Goal: Communication & Community: Answer question/provide support

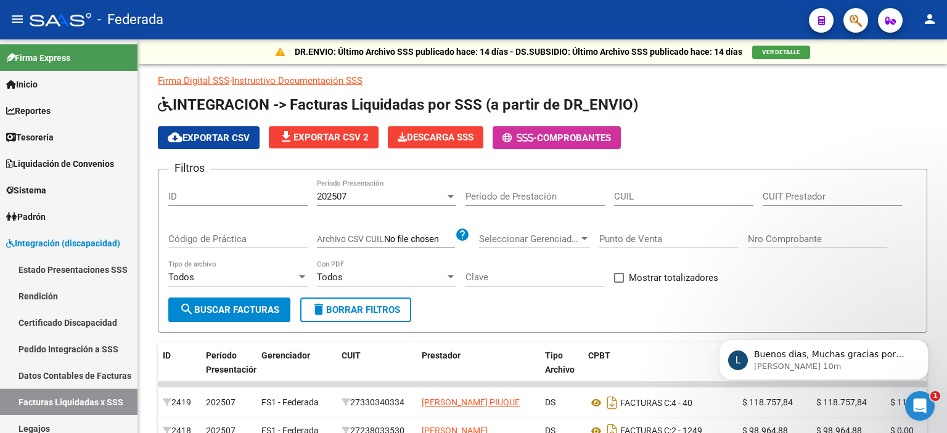
scroll to position [123, 0]
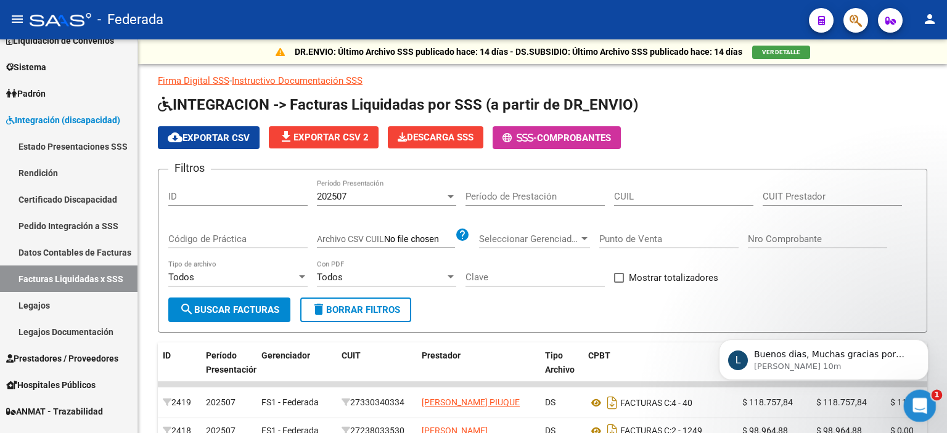
click at [919, 401] on icon "Abrir Intercom Messenger" at bounding box center [918, 404] width 20 height 20
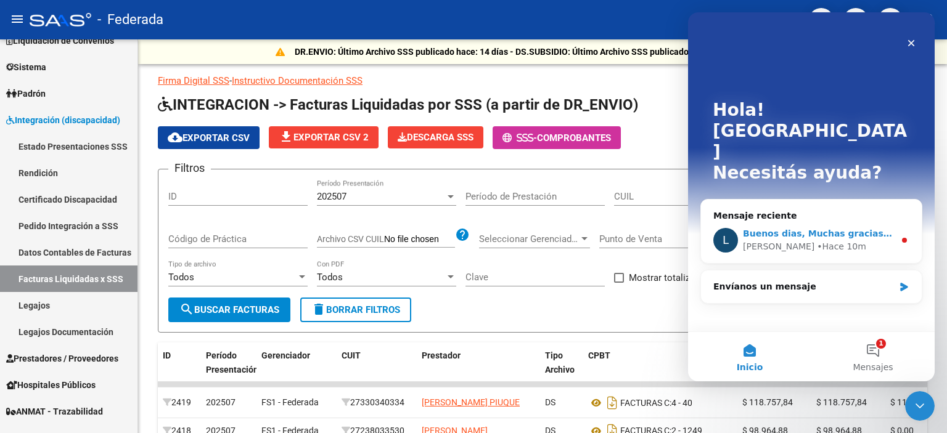
click at [898, 218] on div "L Buenos dias, Muchas gracias por comunicarse con el soporte técnico de la plat…" at bounding box center [811, 241] width 221 height 46
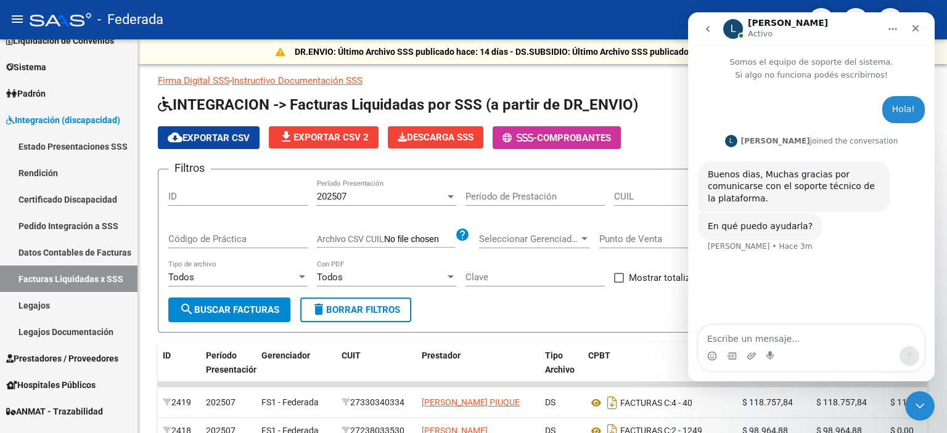
click at [818, 337] on textarea "Escribe un mensaje..." at bounding box center [811, 335] width 226 height 21
type textarea "si, te consulto nos depositaron la plata del mes de integracion"
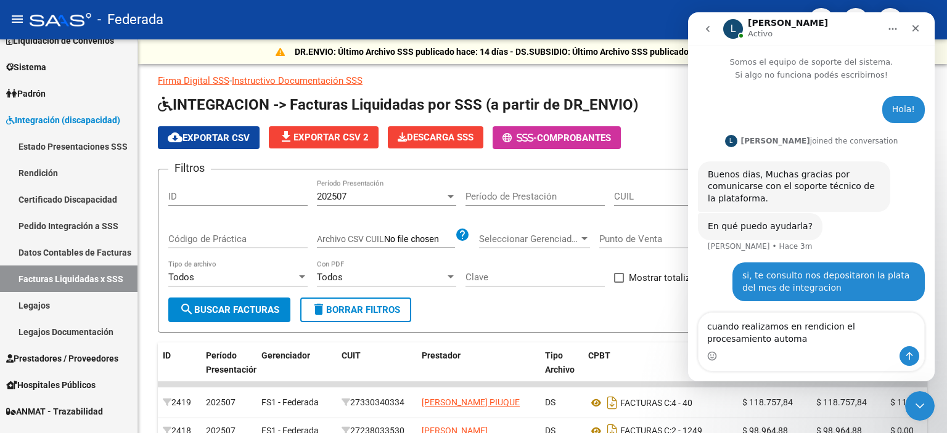
scroll to position [1, 0]
type textarea "cuando realizamos en rendicion el procesamiento automatico de columnas"
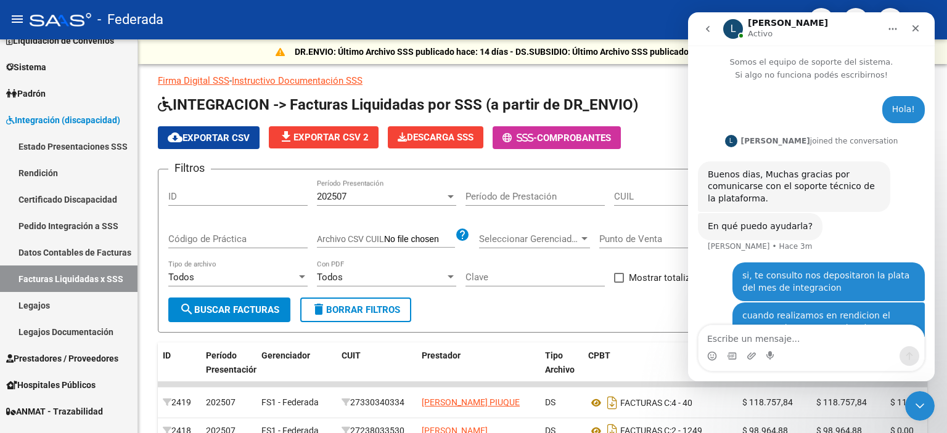
scroll to position [30, 0]
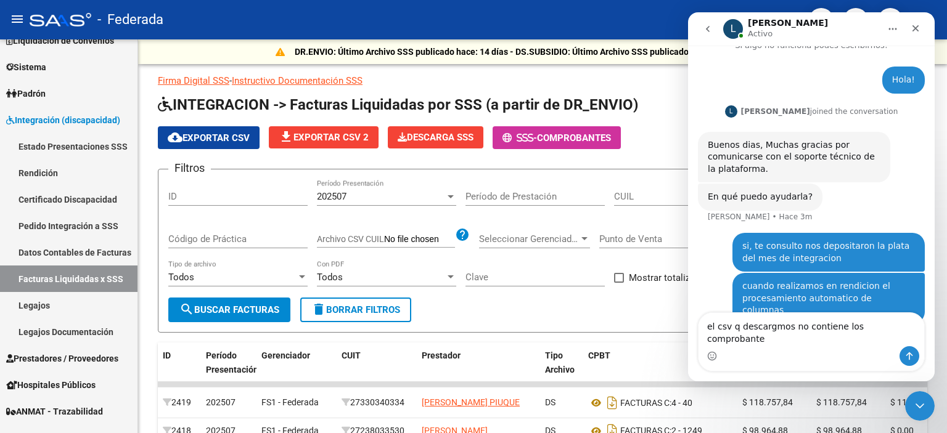
type textarea "el csv q descargmos no contiene los comprobantes"
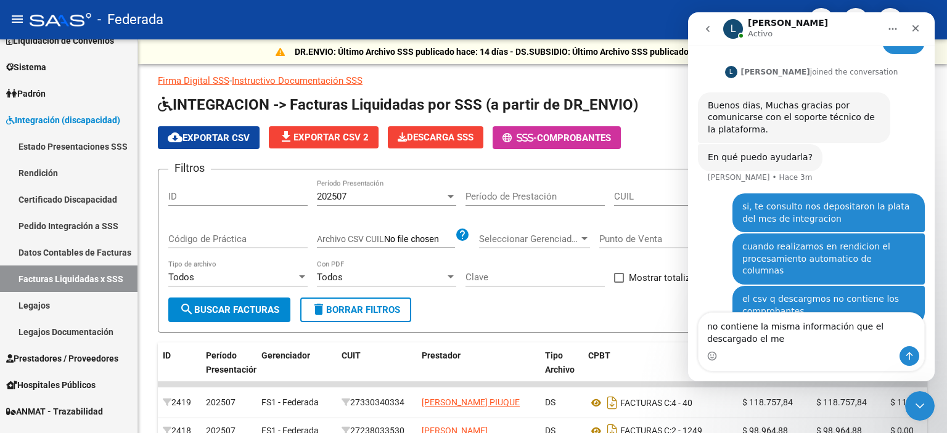
scroll to position [81, 0]
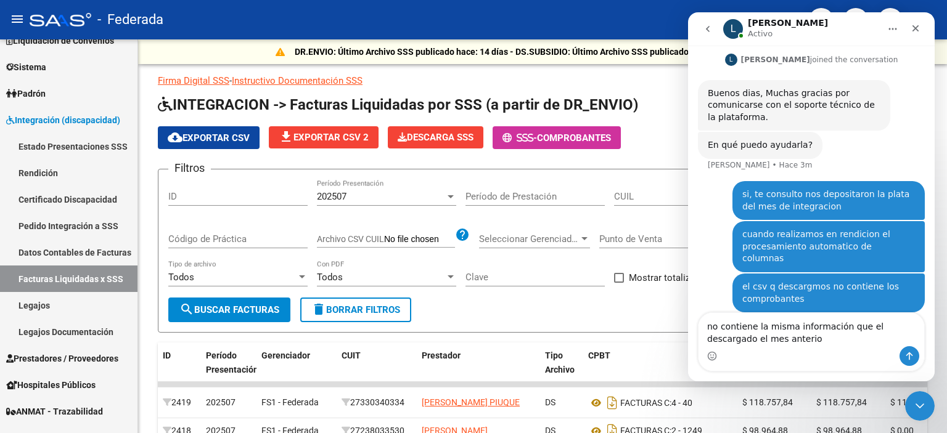
type textarea "no contiene la misma información que el descargado el mes anterior"
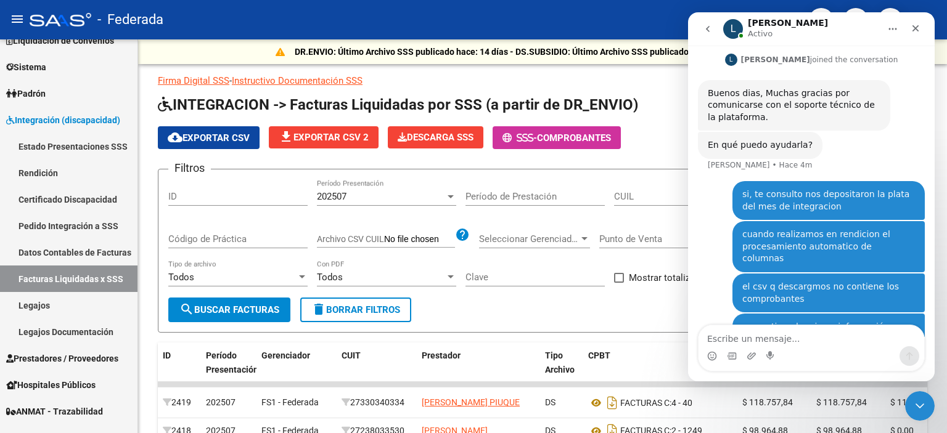
scroll to position [110, 0]
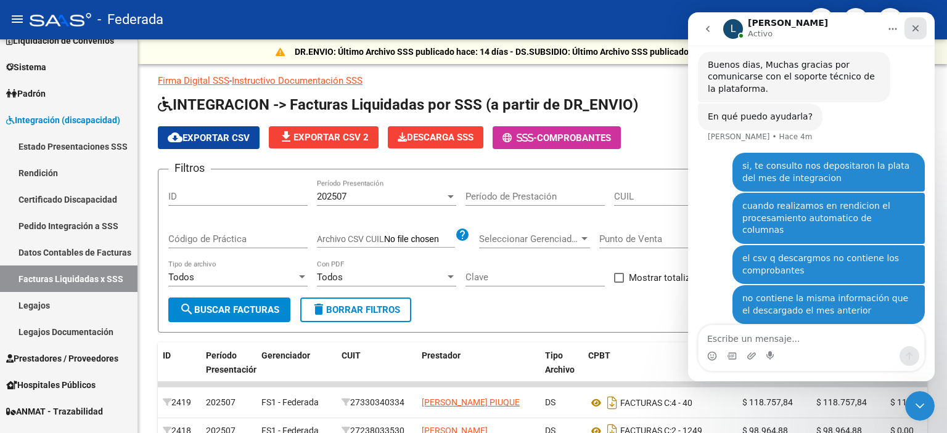
click at [917, 32] on icon "Cerrar" at bounding box center [915, 28] width 10 height 10
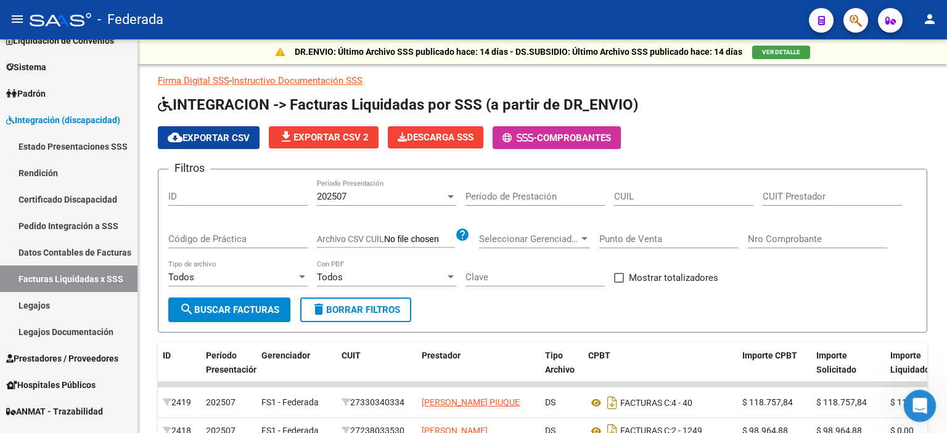
click at [919, 400] on icon "Abrir Intercom Messenger" at bounding box center [918, 404] width 20 height 20
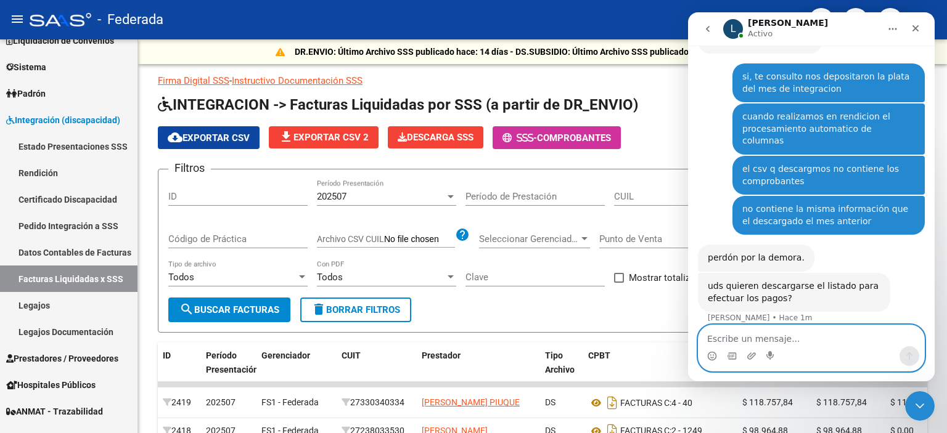
scroll to position [186, 0]
click at [788, 336] on textarea "Escribe un mensaje..." at bounding box center [811, 335] width 226 height 21
type textarea "exacto"
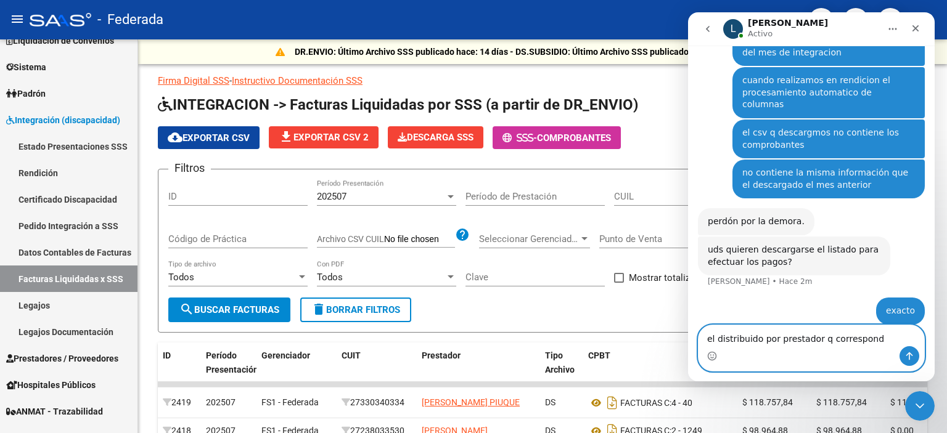
type textarea "el distribuido por prestador q corresponde"
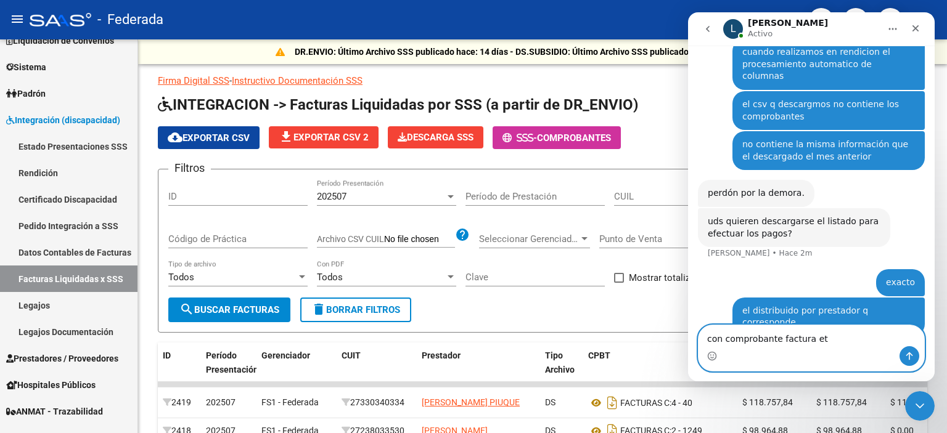
type textarea "con comprobante factura etc"
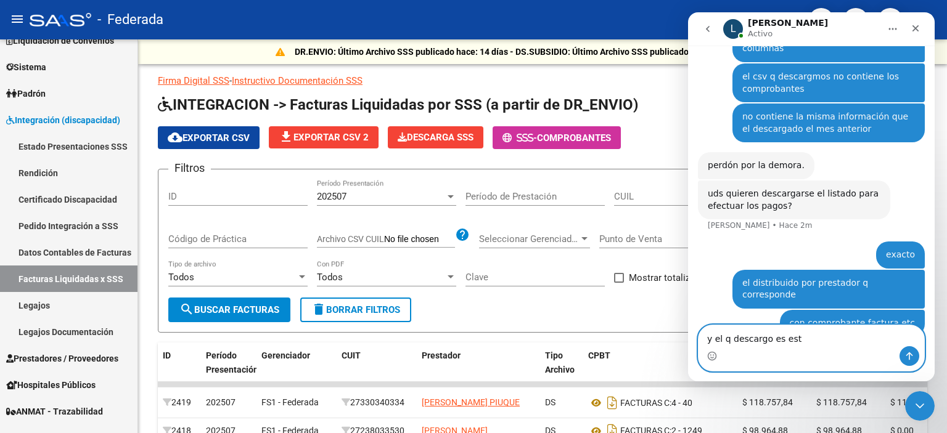
type textarea "y el q descargo es este"
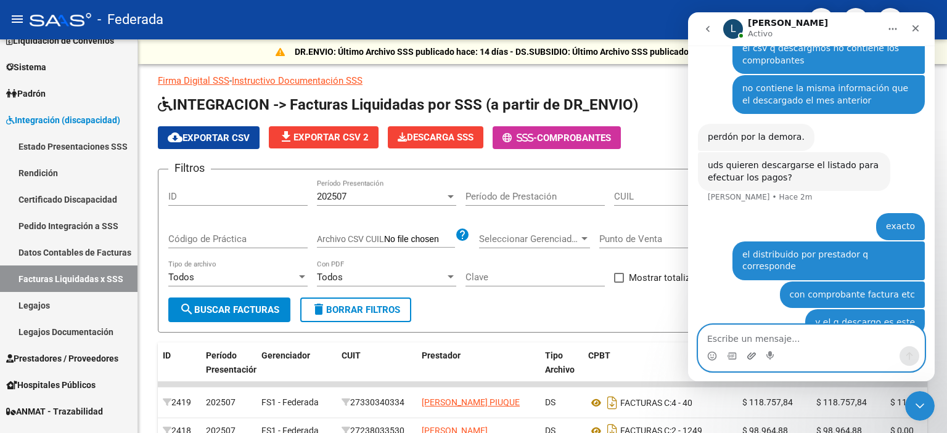
click at [754, 356] on icon "Adjuntar un archivo" at bounding box center [751, 356] width 10 height 10
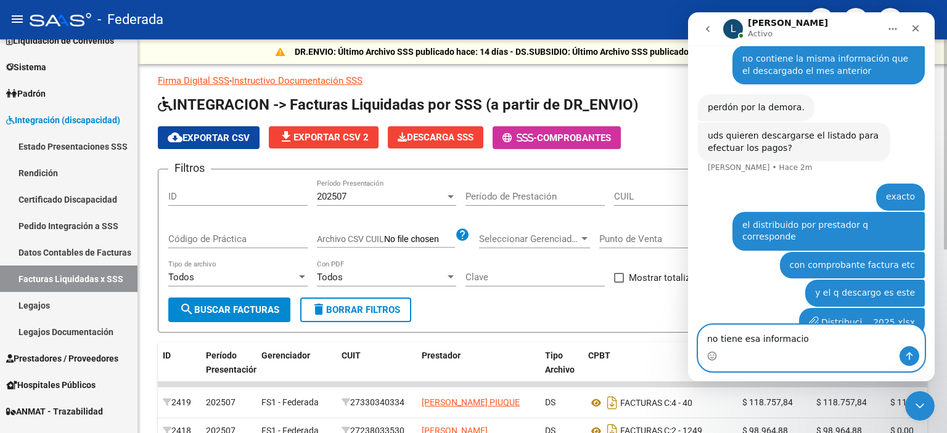
type textarea "no tiene esa informacion"
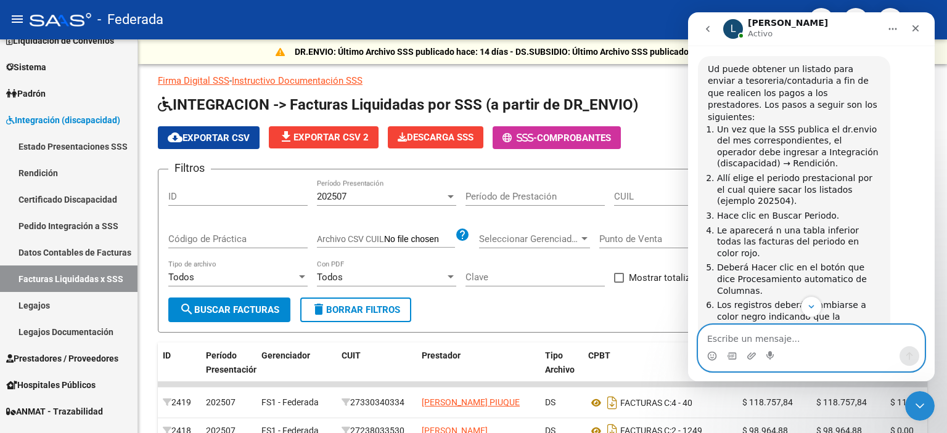
scroll to position [705, 0]
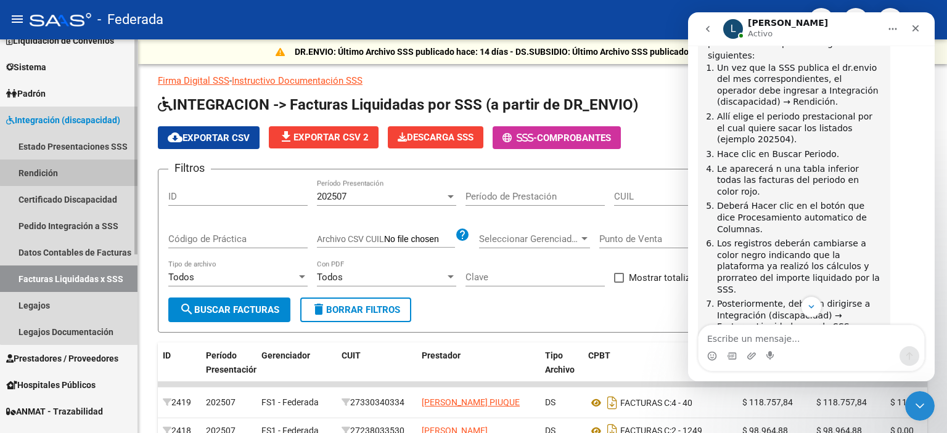
click at [81, 168] on link "Rendición" at bounding box center [68, 173] width 137 height 27
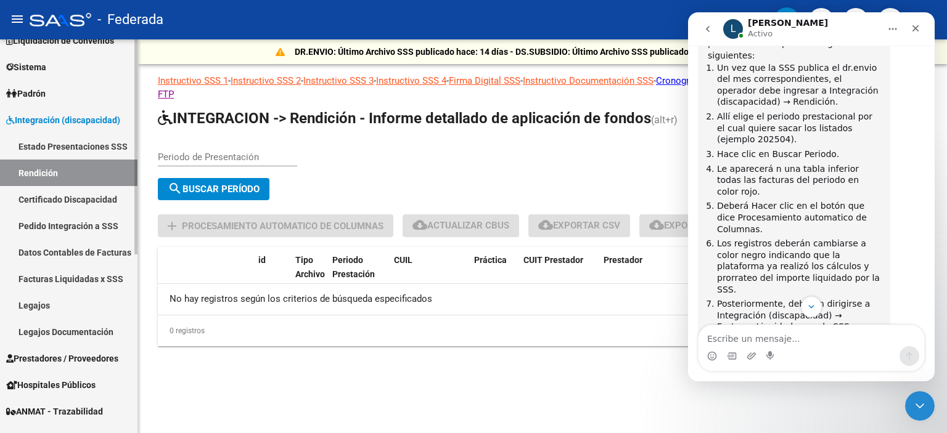
click at [84, 273] on link "Facturas Liquidadas x SSS" at bounding box center [68, 279] width 137 height 27
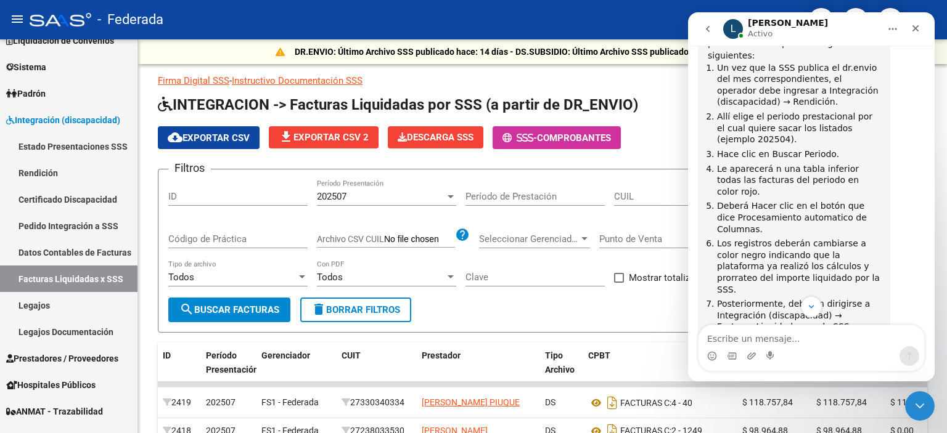
scroll to position [767, 0]
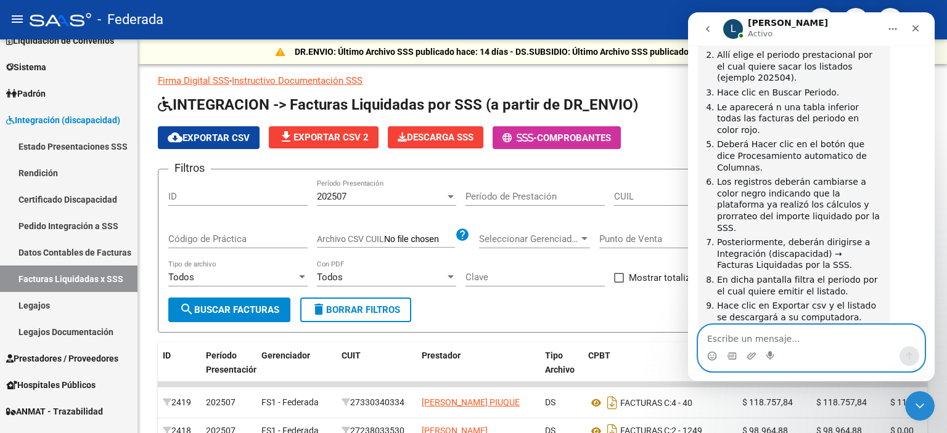
click at [741, 337] on textarea "Escribe un mensaje..." at bounding box center [811, 335] width 226 height 21
type textarea "GRaciasssssssss"
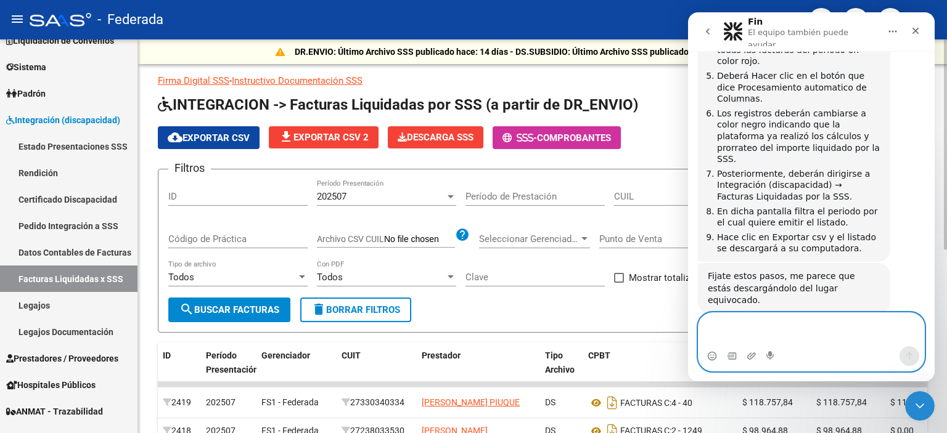
scroll to position [853, 0]
